Goal: Navigation & Orientation: Find specific page/section

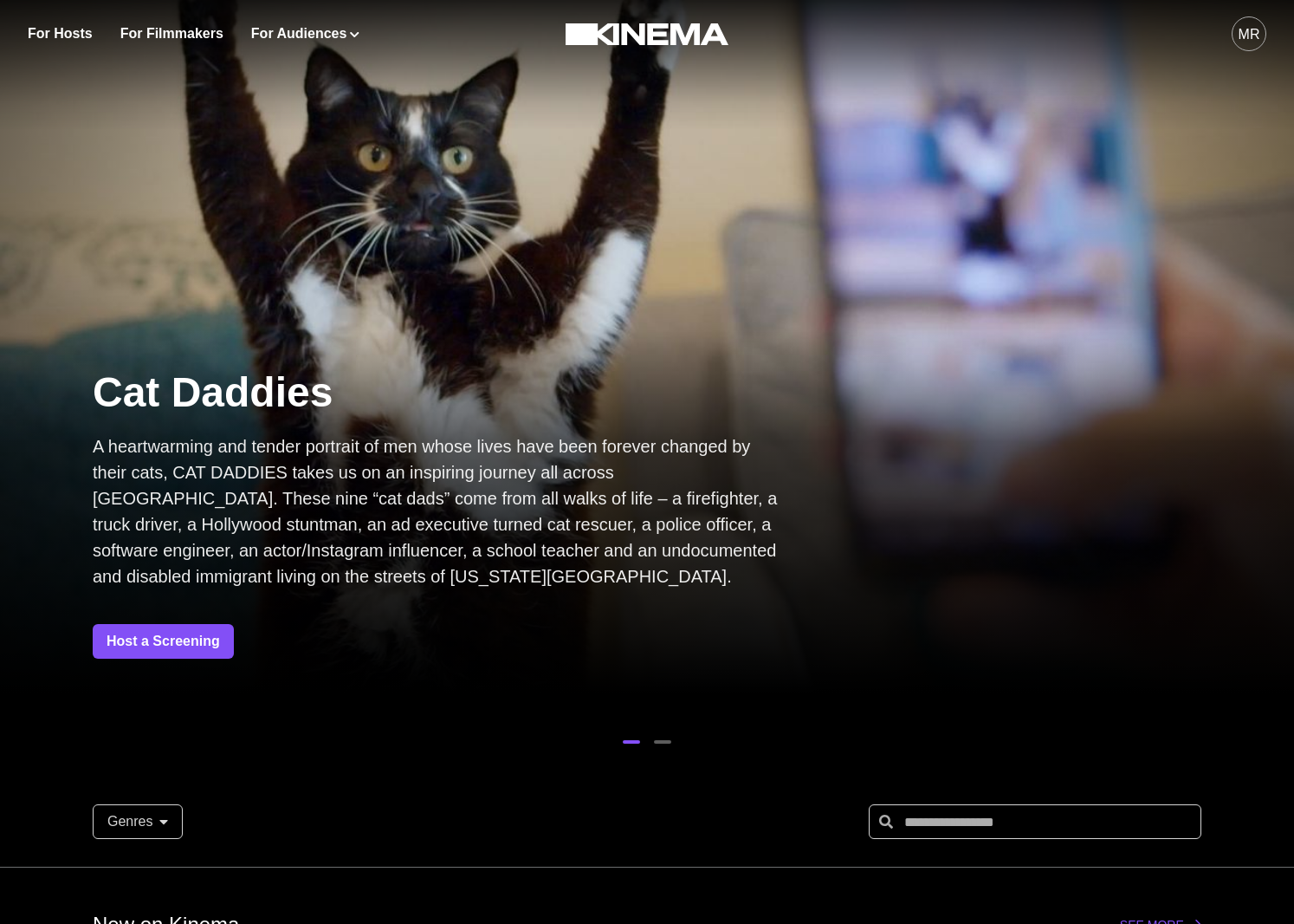
click at [1248, 36] on div "MR" at bounding box center [1249, 35] width 22 height 21
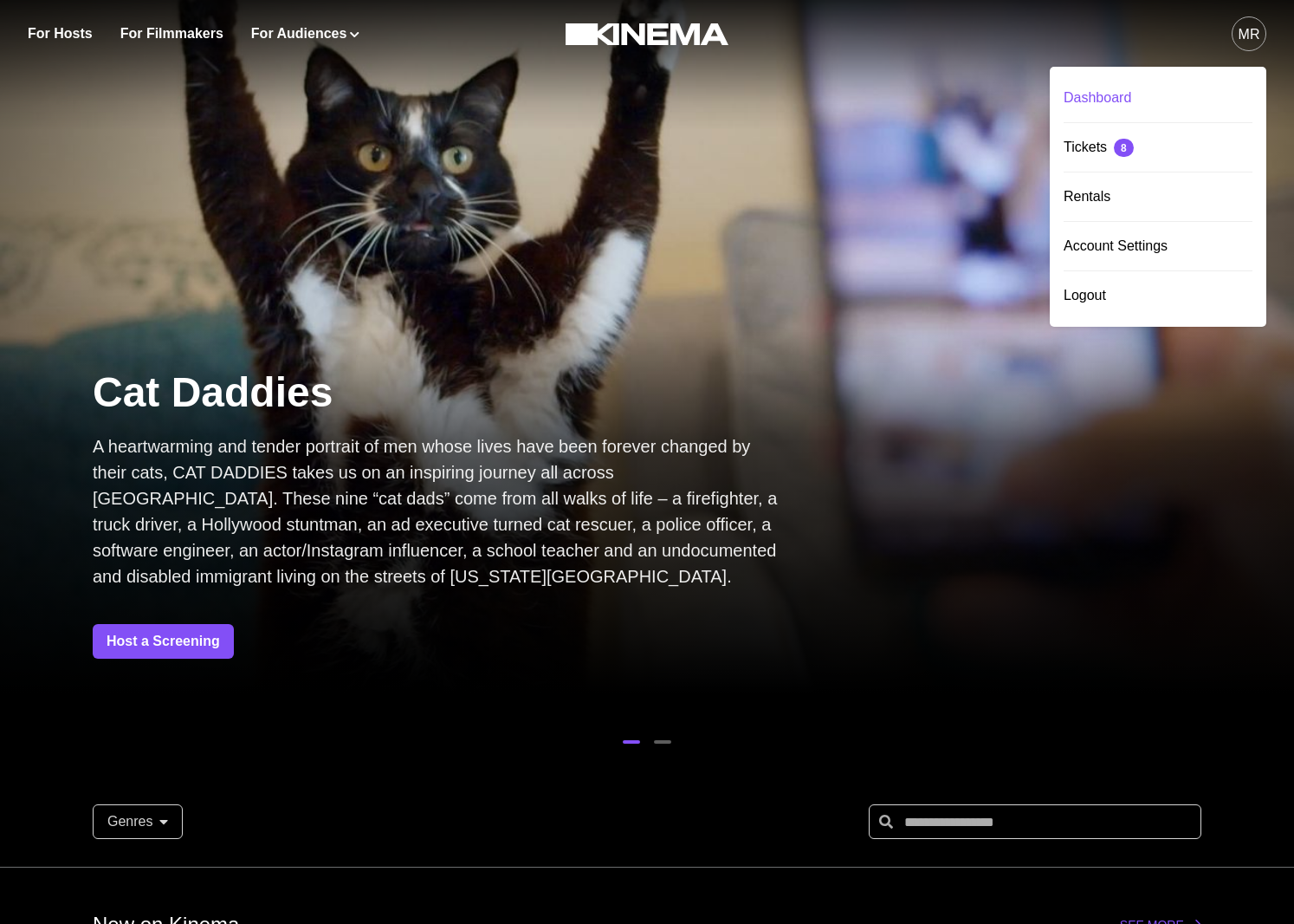
click at [1174, 98] on div "Dashboard" at bounding box center [1158, 97] width 189 height 48
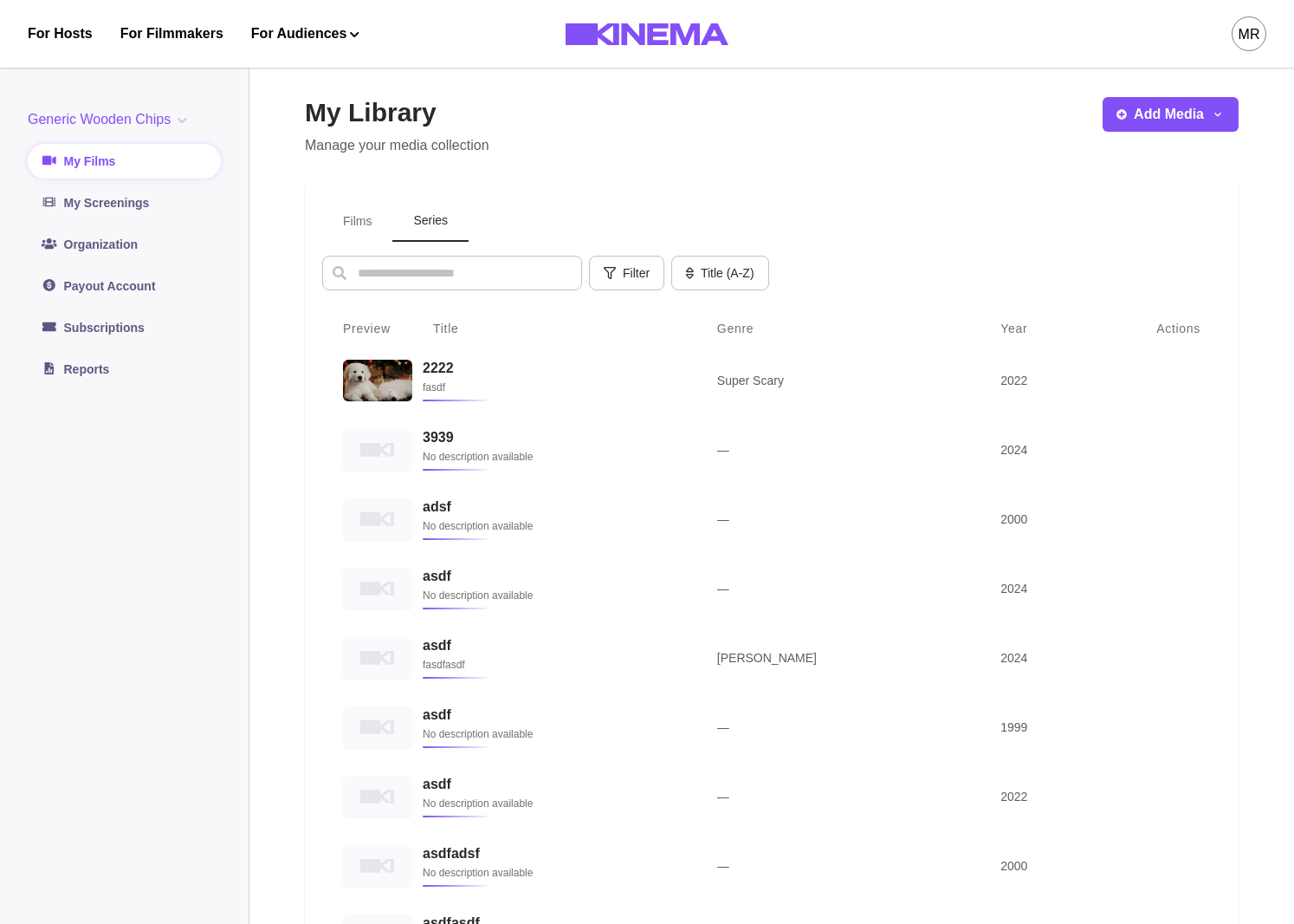
click at [419, 224] on button "Series" at bounding box center [430, 221] width 76 height 41
drag, startPoint x: 338, startPoint y: 188, endPoint x: 358, endPoint y: 219, distance: 36.9
click at [343, 198] on div "Films Series Filter Genre Select genre Year Select year Title (A-Z) Title (A-Z)…" at bounding box center [772, 648] width 934 height 928
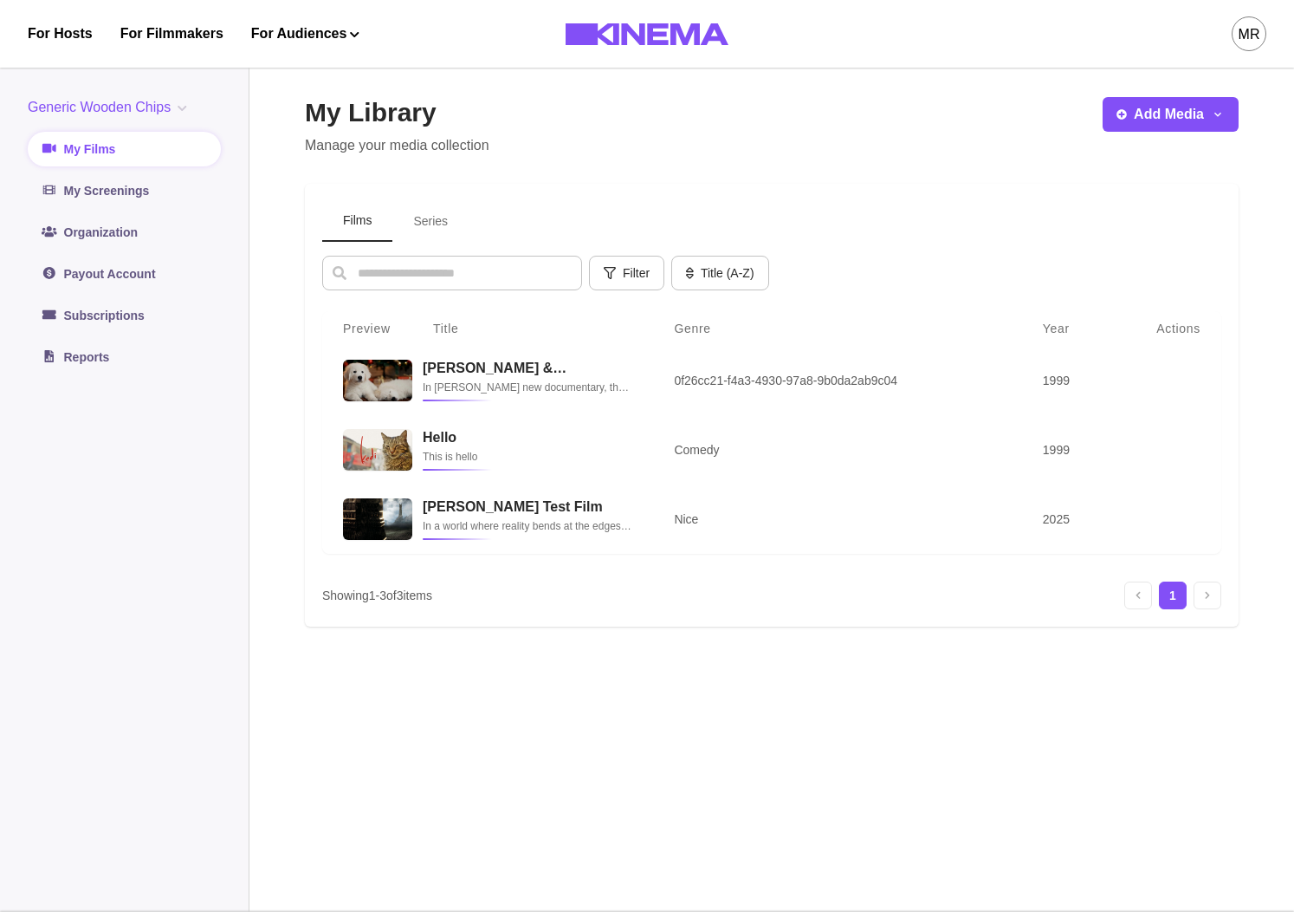
click at [358, 219] on button "Films" at bounding box center [357, 221] width 70 height 41
click at [425, 204] on button "Series" at bounding box center [430, 221] width 76 height 41
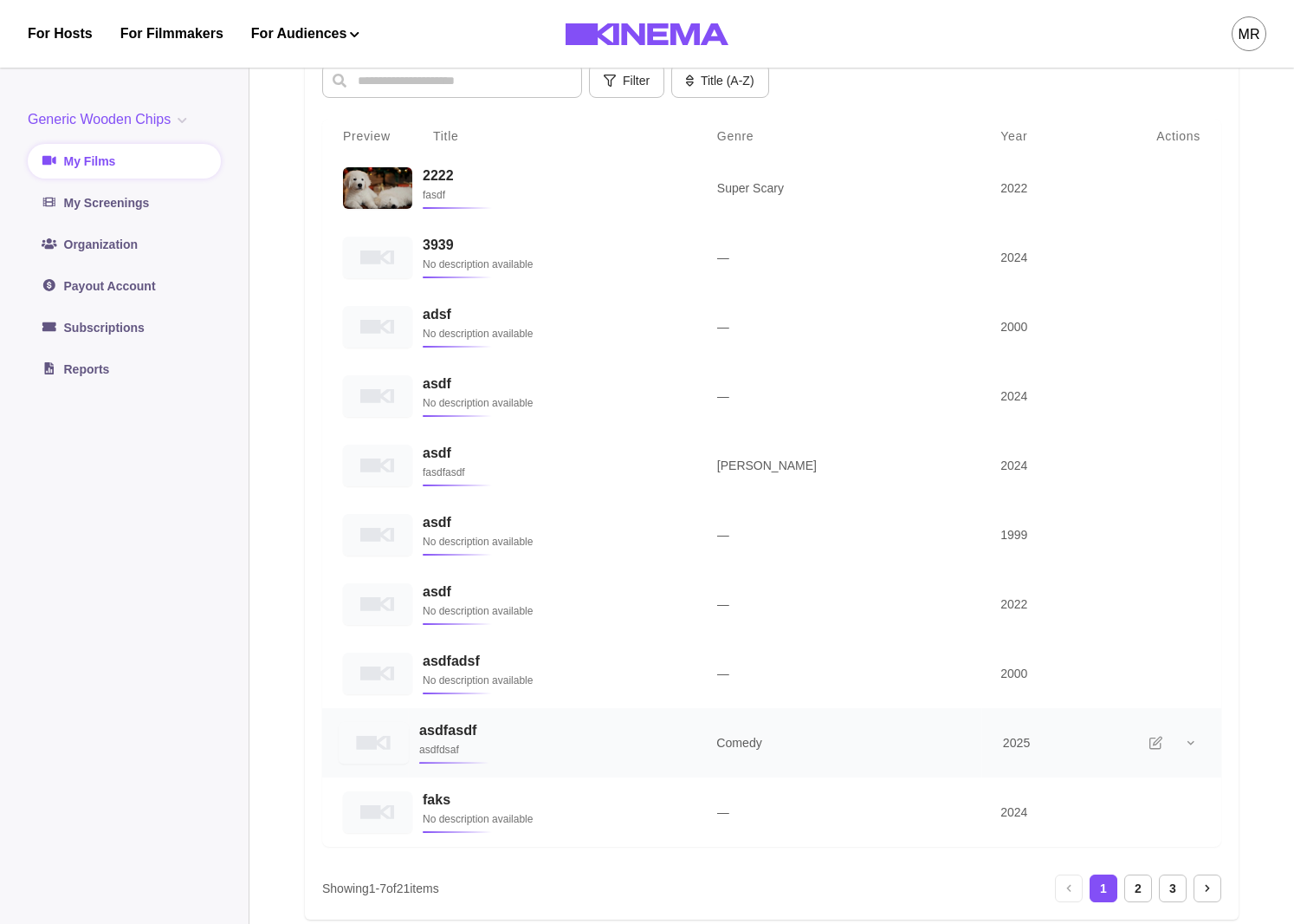
scroll to position [405, 0]
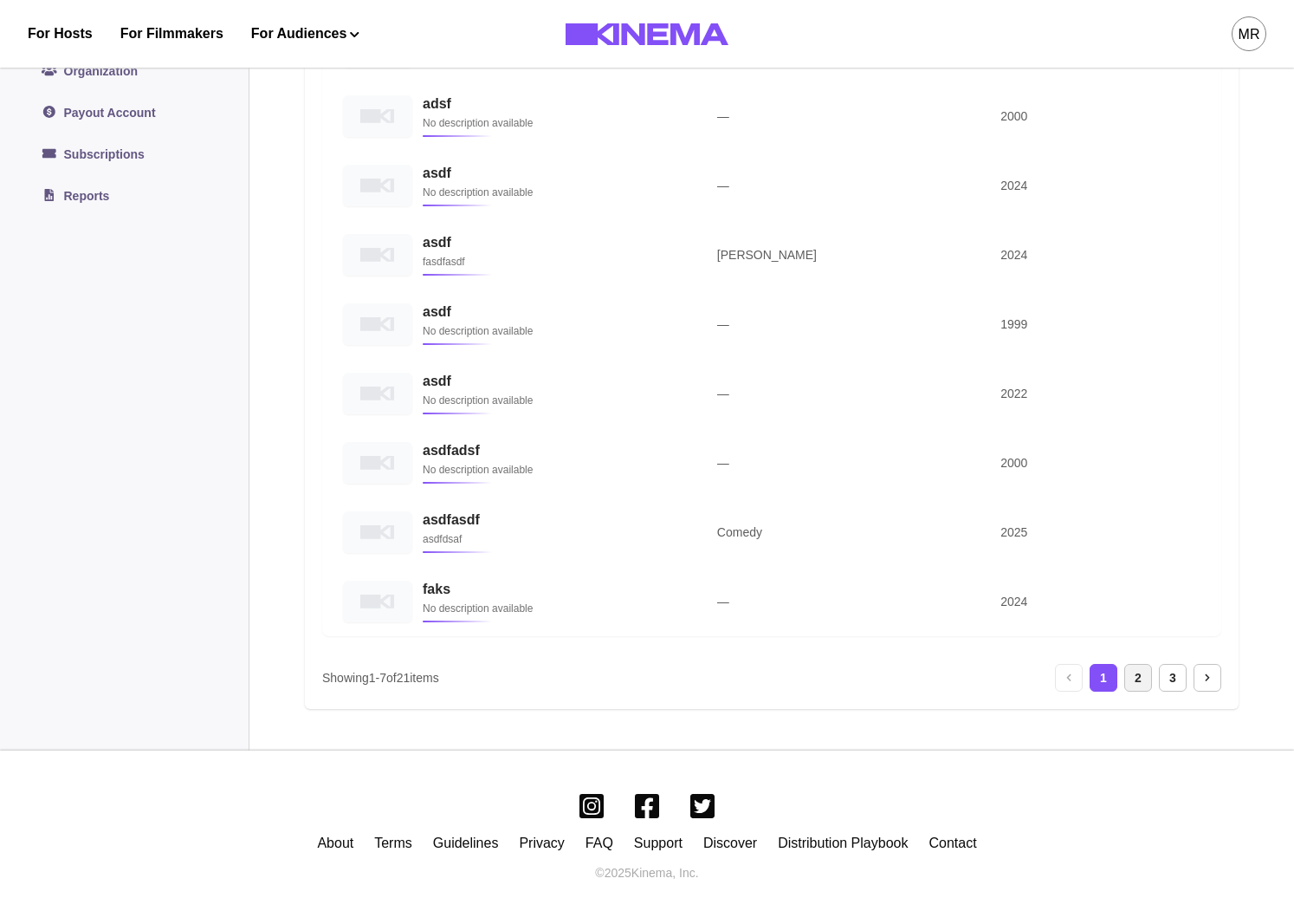
click at [1134, 690] on div "2" at bounding box center [1139, 678] width 28 height 28
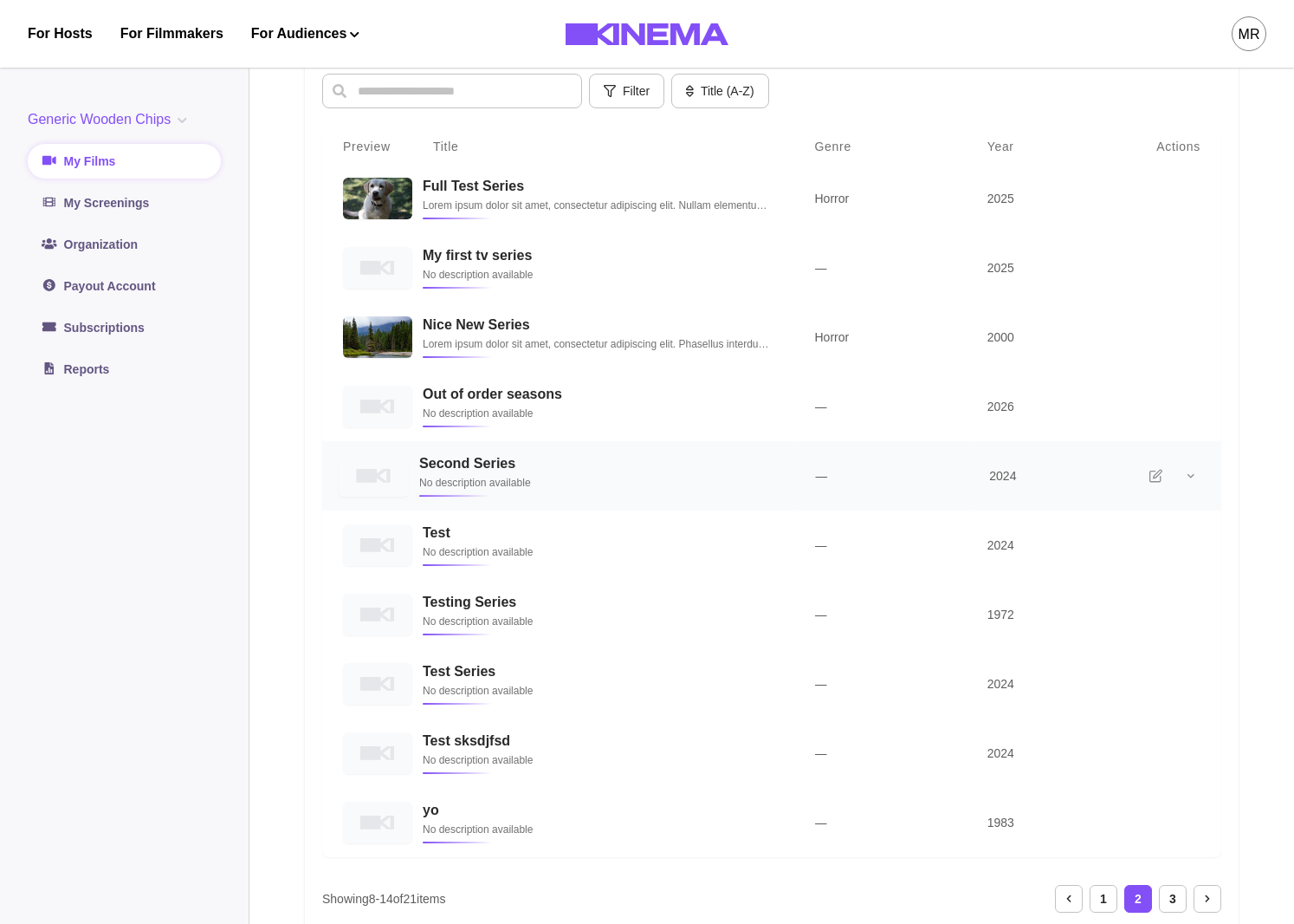
scroll to position [405, 0]
